Goal: Information Seeking & Learning: Learn about a topic

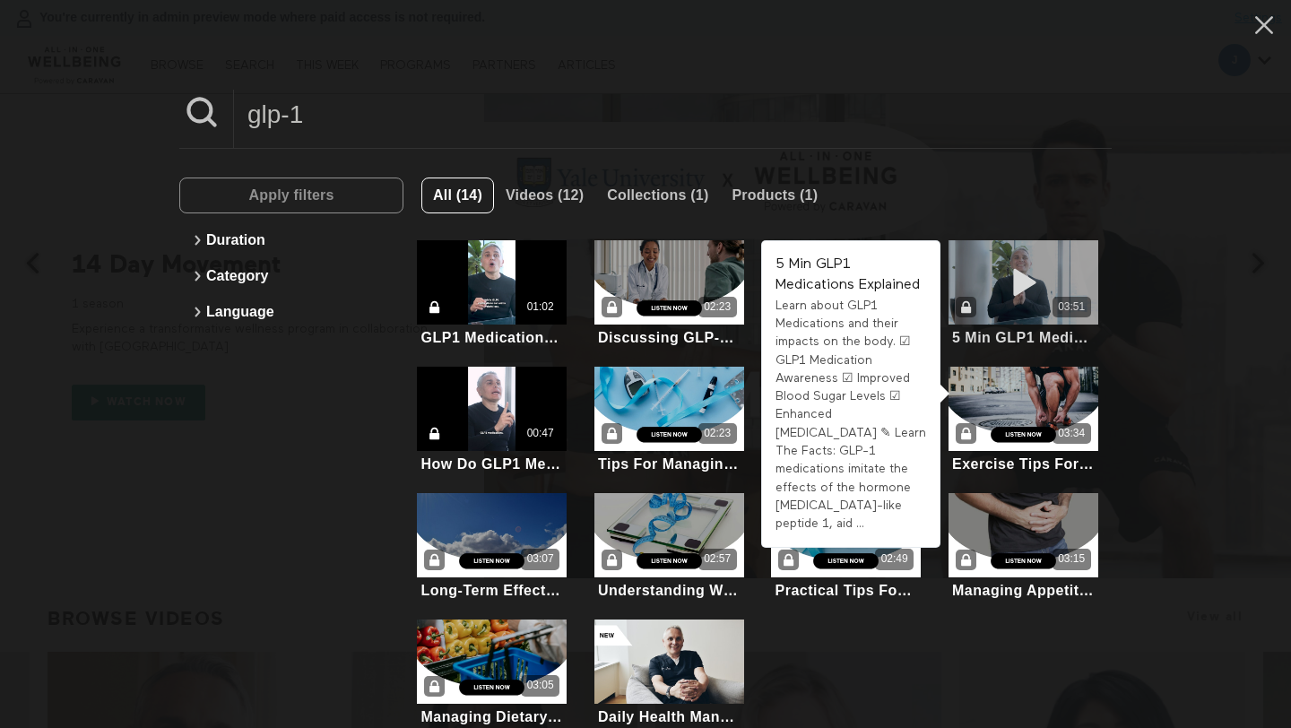
type input "glp-1"
click at [1013, 267] on icon at bounding box center [1023, 282] width 54 height 31
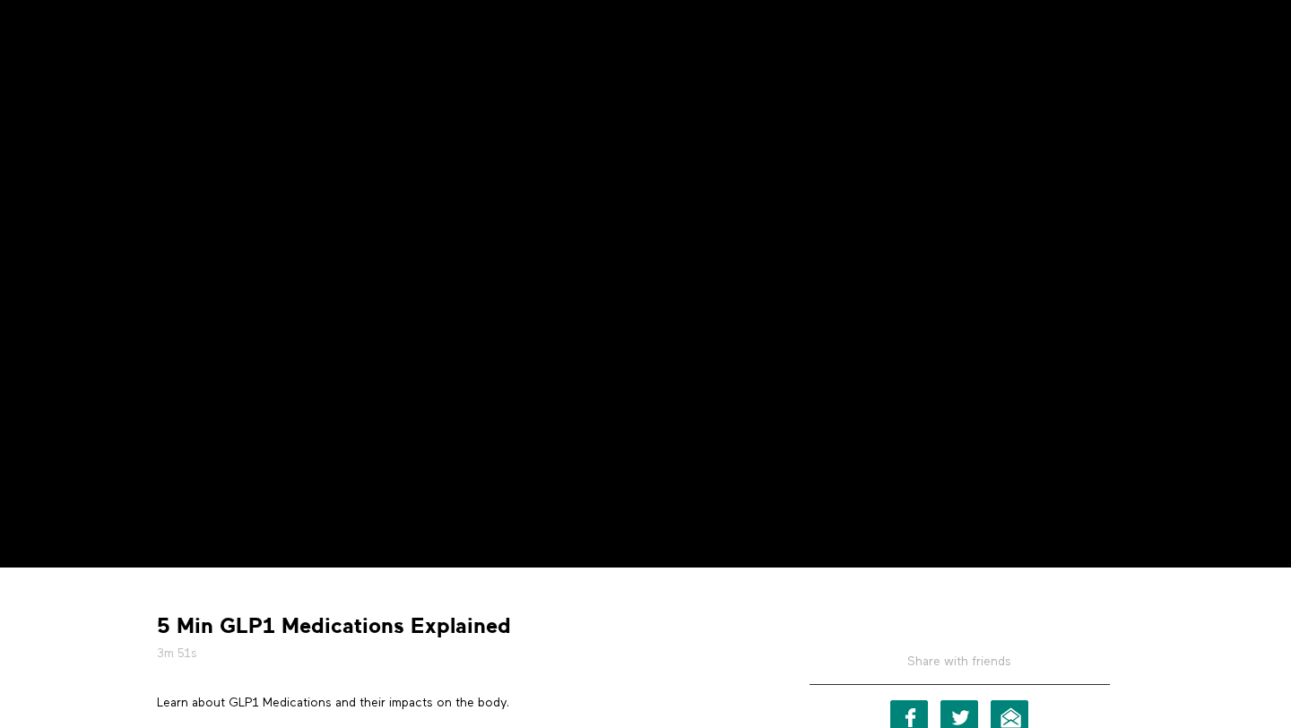
scroll to position [383, 0]
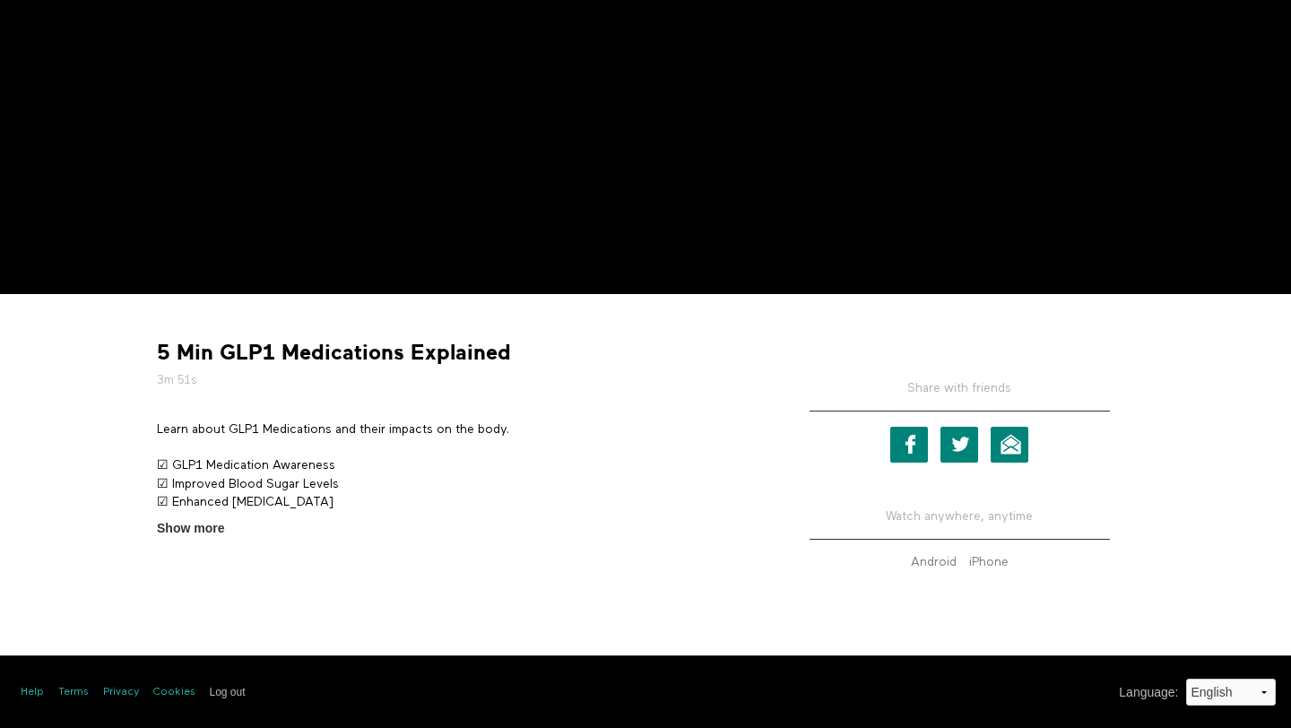
click at [360, 353] on strong "5 Min GLP1 Medications Explained" at bounding box center [334, 353] width 354 height 28
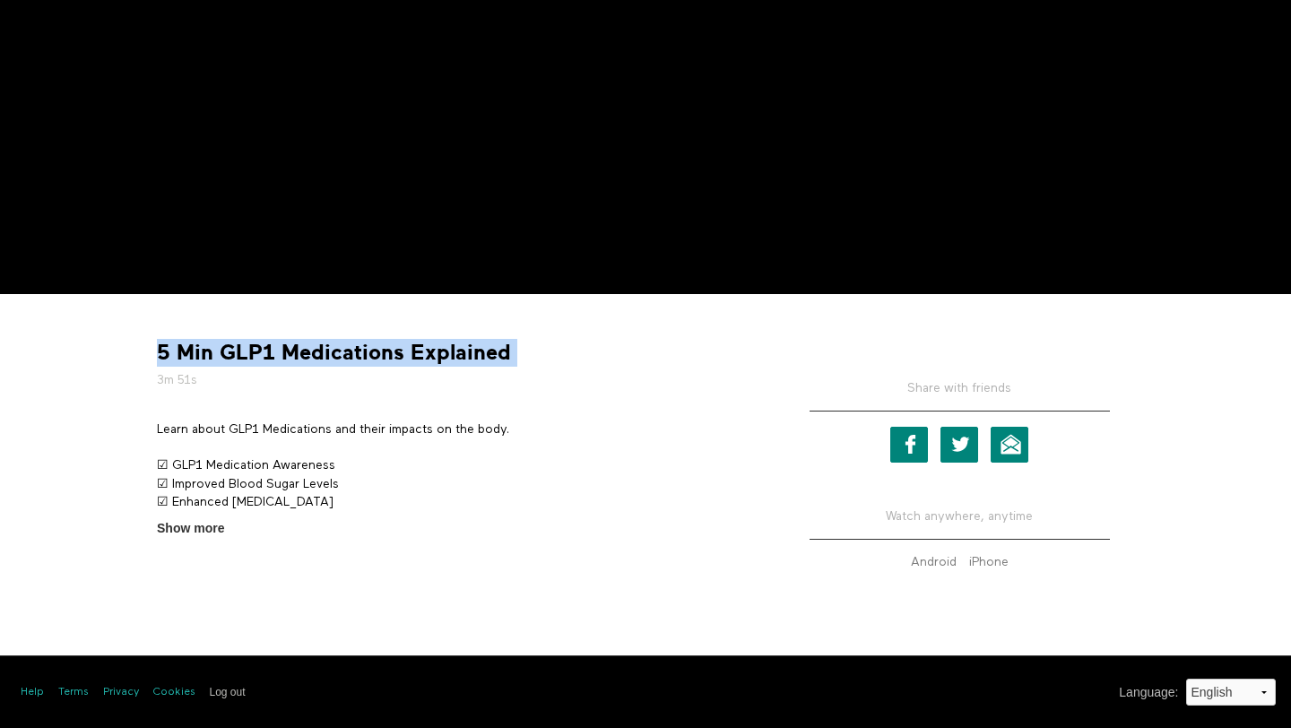
click at [360, 353] on strong "5 Min GLP1 Medications Explained" at bounding box center [334, 353] width 354 height 28
copy div "5 Min GLP1 Medications Explained"
